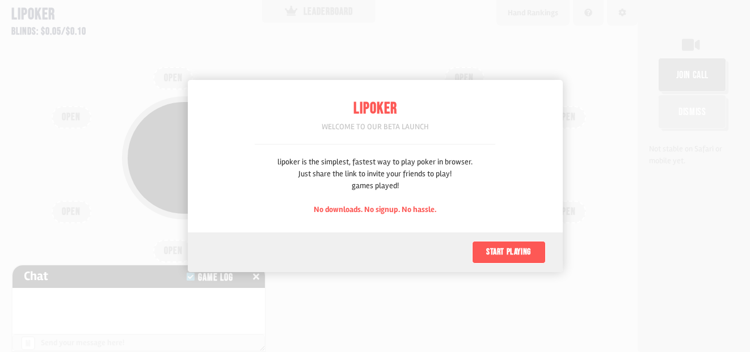
scroll to position [57, 0]
click at [514, 248] on button "Start playing" at bounding box center [509, 252] width 74 height 23
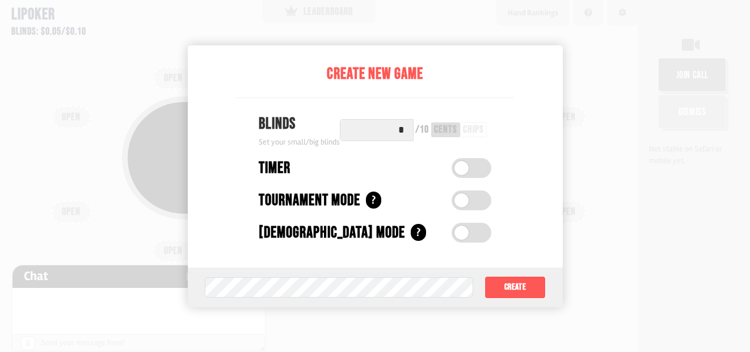
click at [460, 231] on span at bounding box center [461, 233] width 14 height 14
click at [467, 133] on div "chips" at bounding box center [473, 130] width 21 height 10
click at [450, 126] on div "cents" at bounding box center [445, 130] width 23 height 10
click at [467, 128] on div "chips" at bounding box center [473, 130] width 21 height 10
click at [523, 282] on button "Create" at bounding box center [514, 287] width 61 height 23
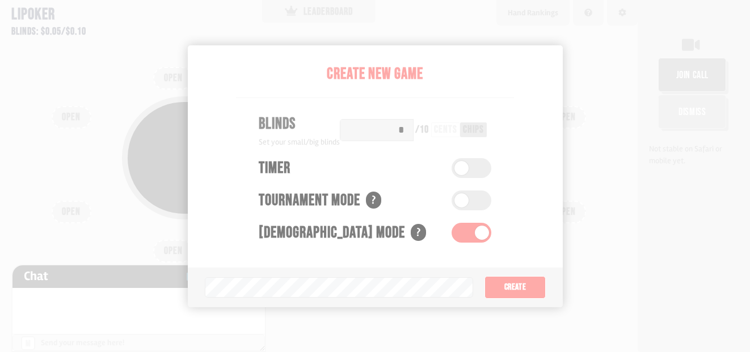
click at [637, 206] on div "join call Dismiss Not stable on Safari or mobile yet." at bounding box center [693, 176] width 112 height 352
click at [469, 171] on div "COPY GAME LINK" at bounding box center [319, 158] width 382 height 32
click at [462, 206] on div "Pot: $0.00 COPY GAME LINK" at bounding box center [318, 157] width 393 height 123
